Goal: Task Accomplishment & Management: Complete application form

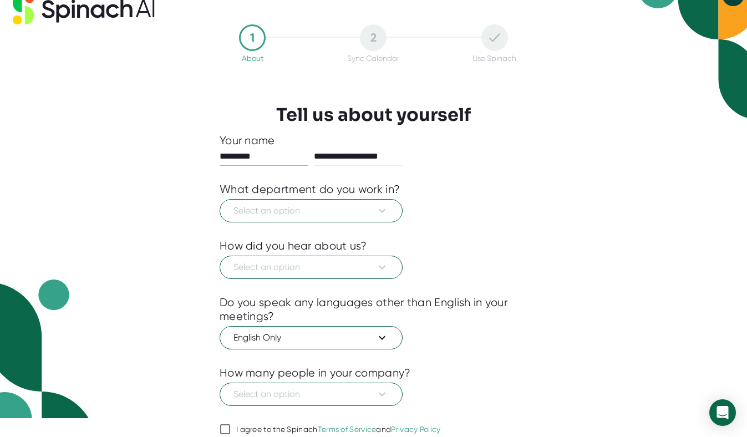
scroll to position [22, 0]
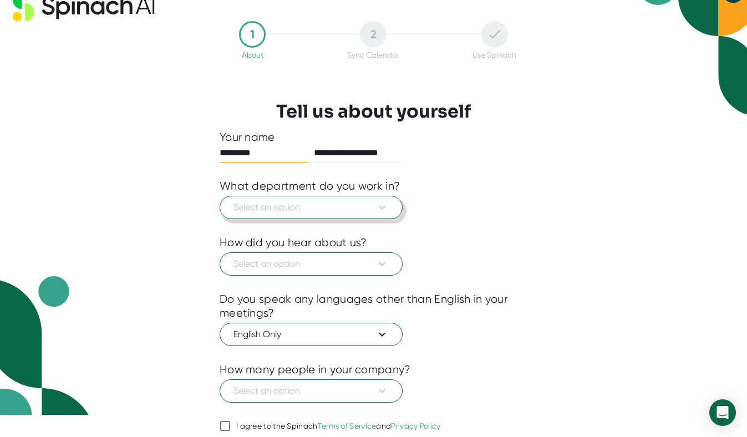
click at [378, 205] on icon at bounding box center [382, 207] width 13 height 13
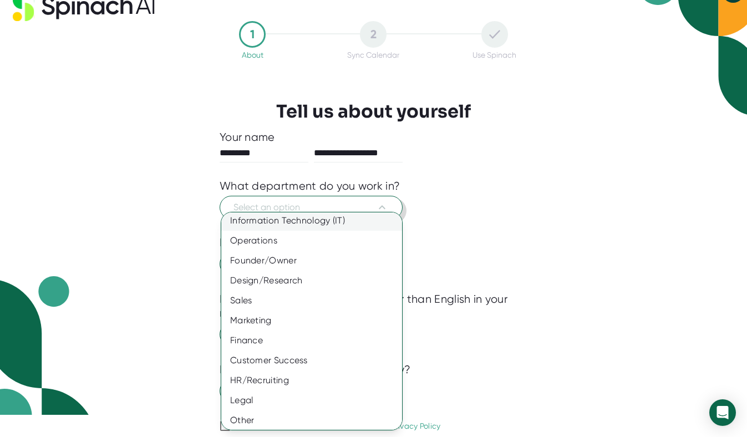
scroll to position [47, 0]
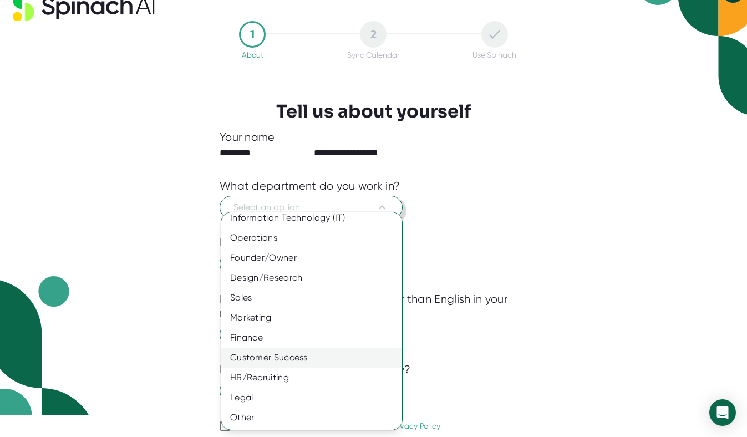
click at [340, 359] on div "Customer Success" at bounding box center [311, 358] width 181 height 20
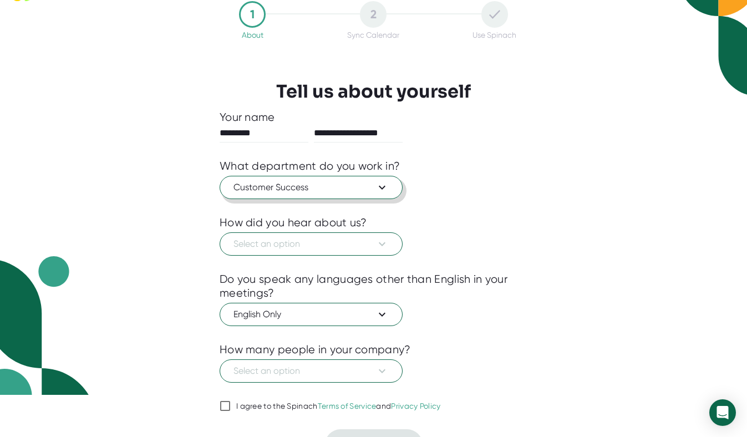
scroll to position [66, 0]
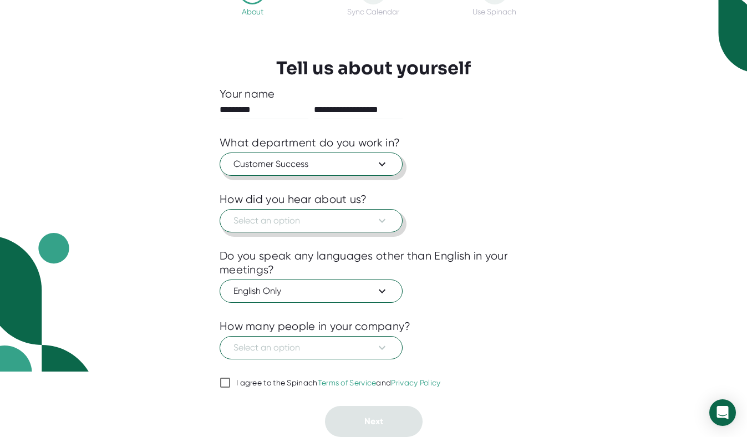
click at [382, 219] on icon at bounding box center [382, 220] width 13 height 13
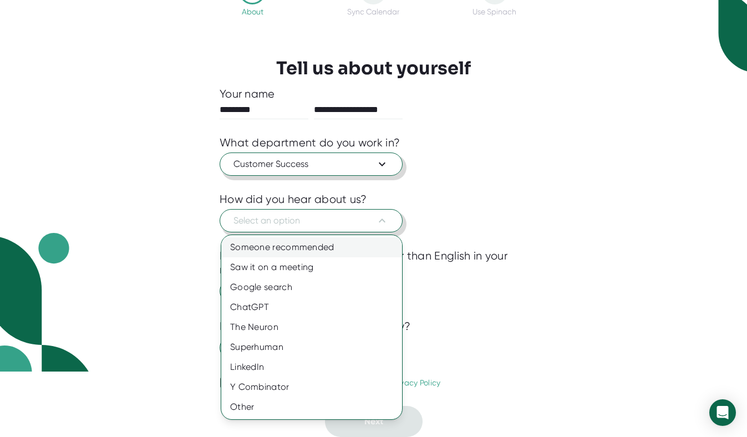
click at [370, 246] on div "Someone recommended" at bounding box center [311, 248] width 181 height 20
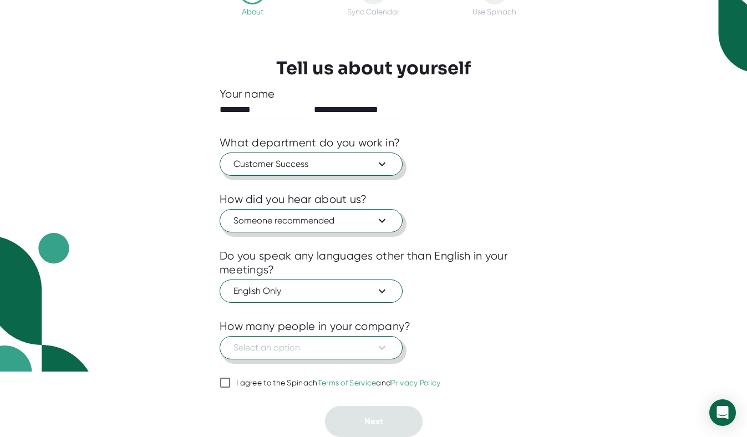
click at [389, 346] on button "Select an option" at bounding box center [311, 347] width 183 height 23
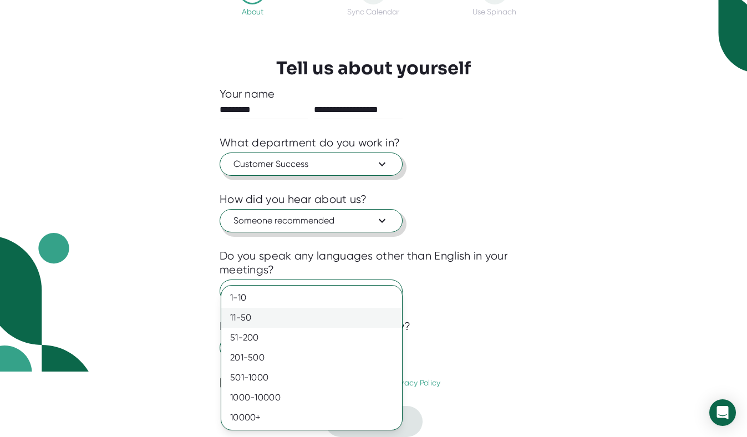
click at [380, 326] on div "11-50" at bounding box center [311, 318] width 181 height 20
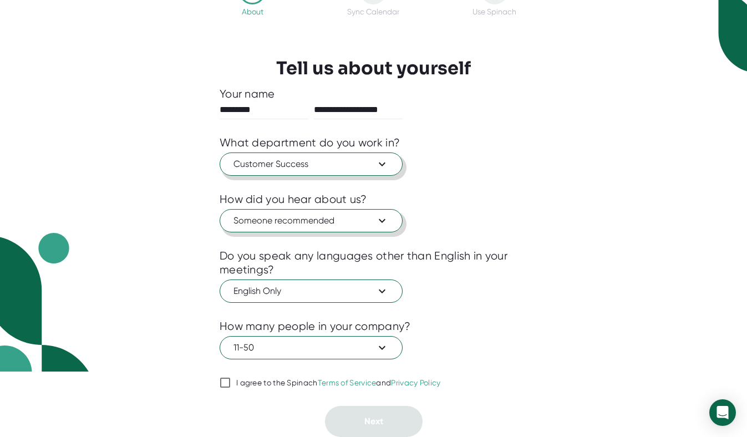
click at [224, 376] on input "I agree to the Spinach Terms of Service and Privacy Policy" at bounding box center [225, 382] width 11 height 13
checkbox input "true"
click at [372, 420] on span "Next" at bounding box center [374, 421] width 19 height 11
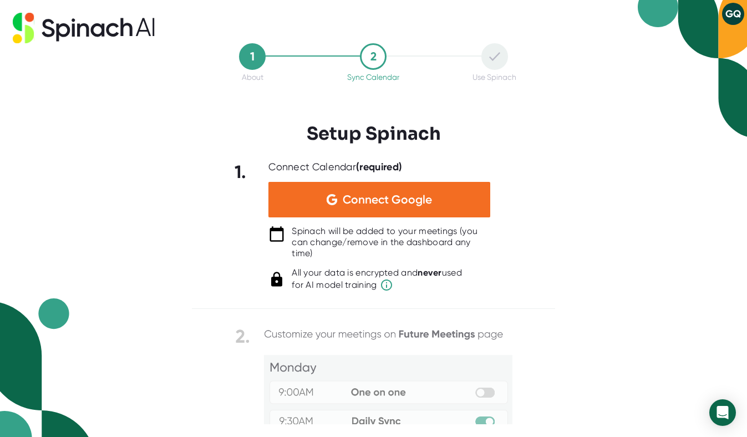
scroll to position [0, 0]
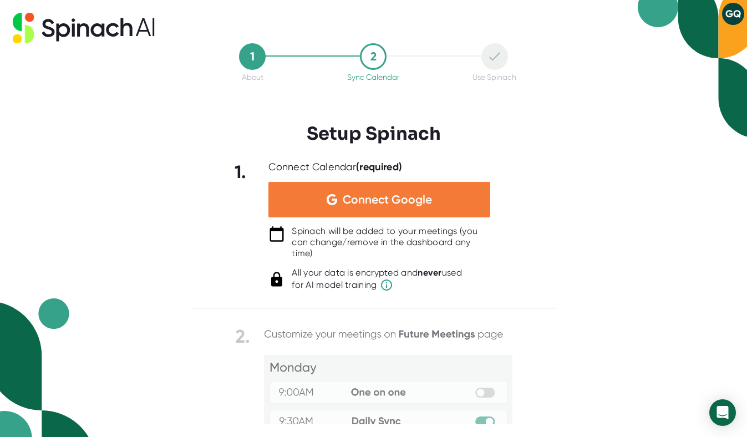
click at [427, 204] on span "Connect Google" at bounding box center [387, 199] width 89 height 11
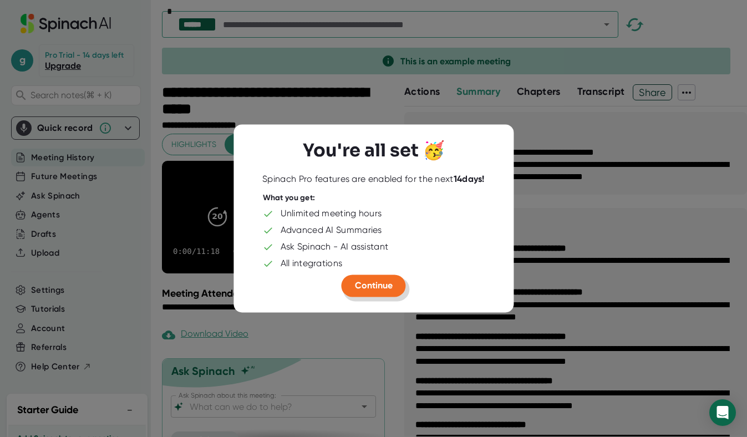
click at [380, 288] on span "Continue" at bounding box center [374, 286] width 38 height 11
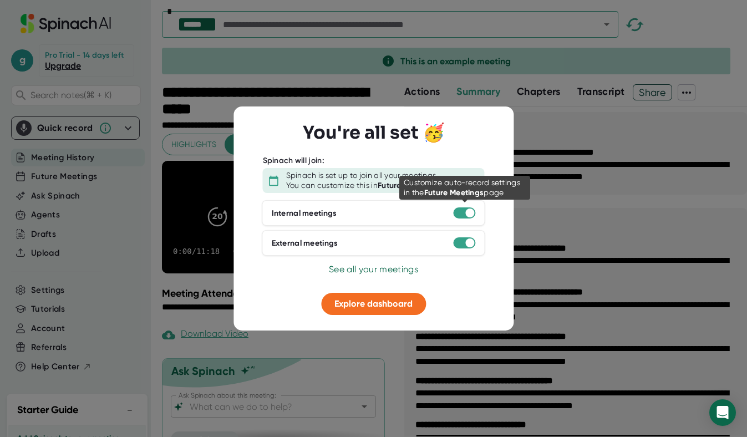
click at [461, 215] on div at bounding box center [465, 213] width 22 height 11
click at [463, 210] on div at bounding box center [465, 213] width 22 height 11
click at [462, 211] on div at bounding box center [465, 213] width 22 height 11
click at [461, 212] on div at bounding box center [465, 213] width 22 height 11
click at [460, 212] on div at bounding box center [465, 213] width 22 height 11
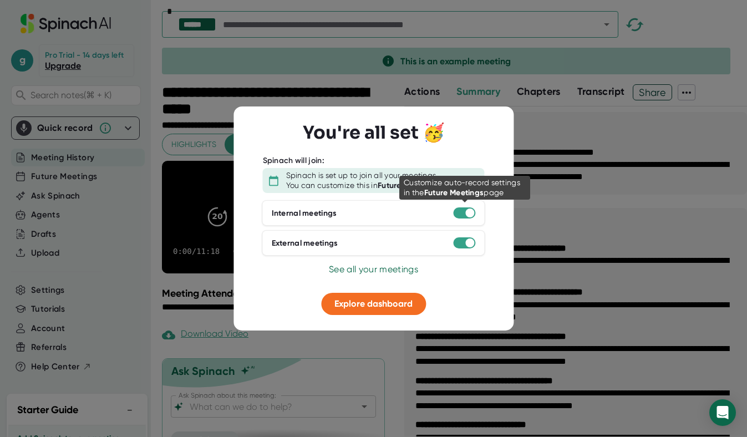
click at [468, 212] on div at bounding box center [470, 213] width 9 height 9
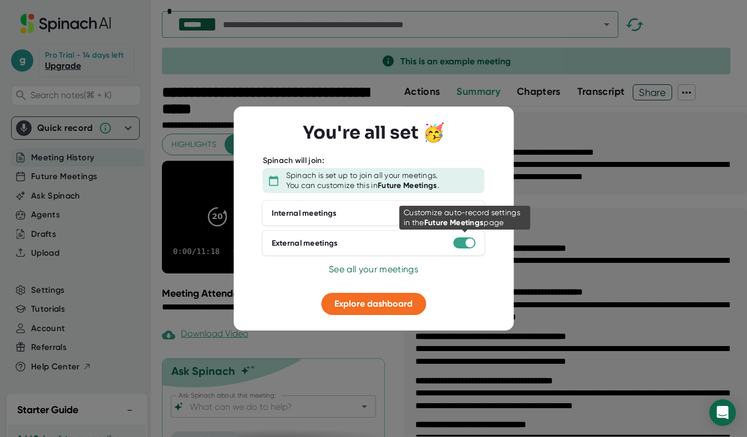
click at [468, 244] on div at bounding box center [470, 243] width 9 height 9
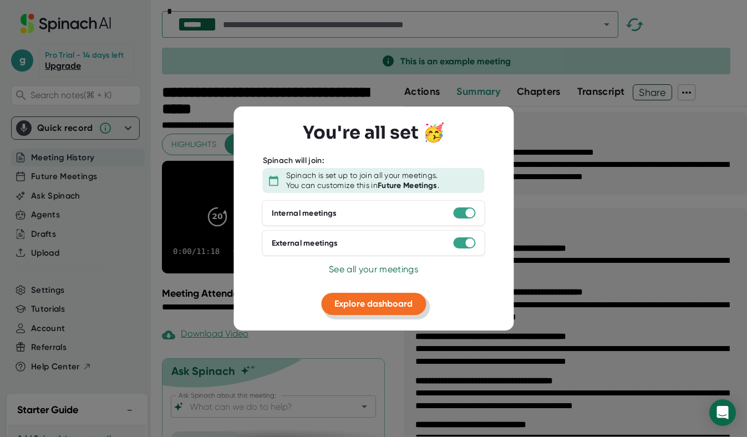
click at [373, 304] on span "Explore dashboard" at bounding box center [374, 304] width 78 height 11
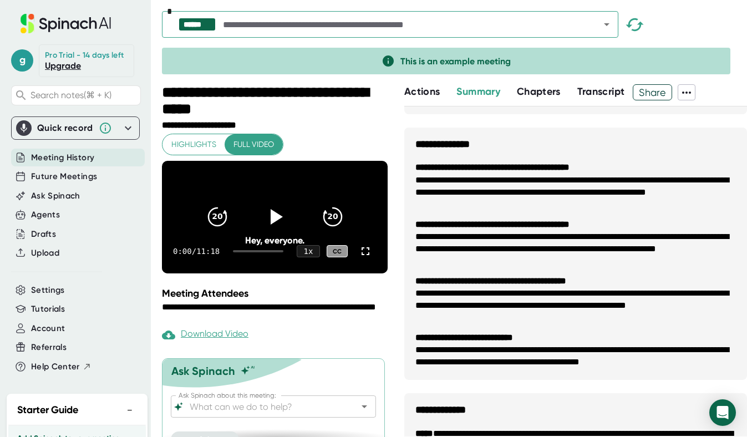
scroll to position [652, 0]
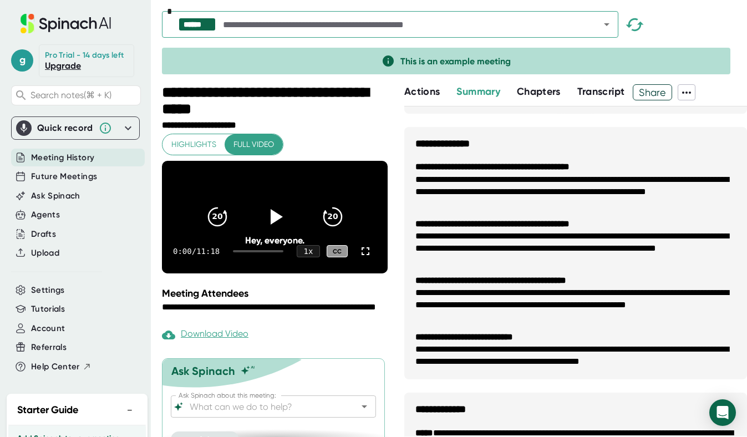
click at [132, 128] on icon at bounding box center [128, 128] width 13 height 13
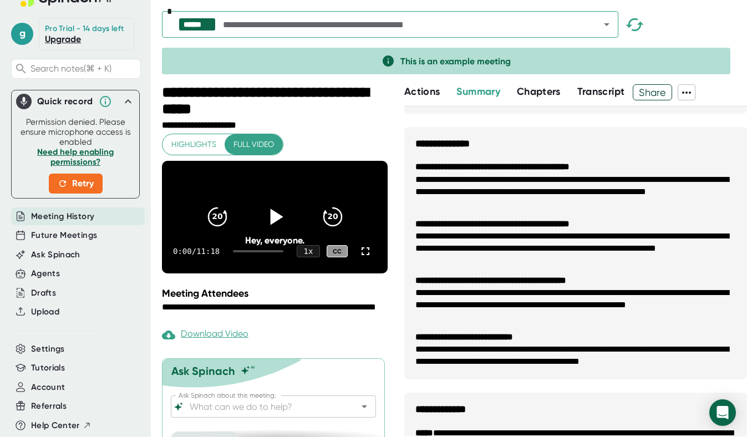
scroll to position [33, 0]
